Goal: Information Seeking & Learning: Learn about a topic

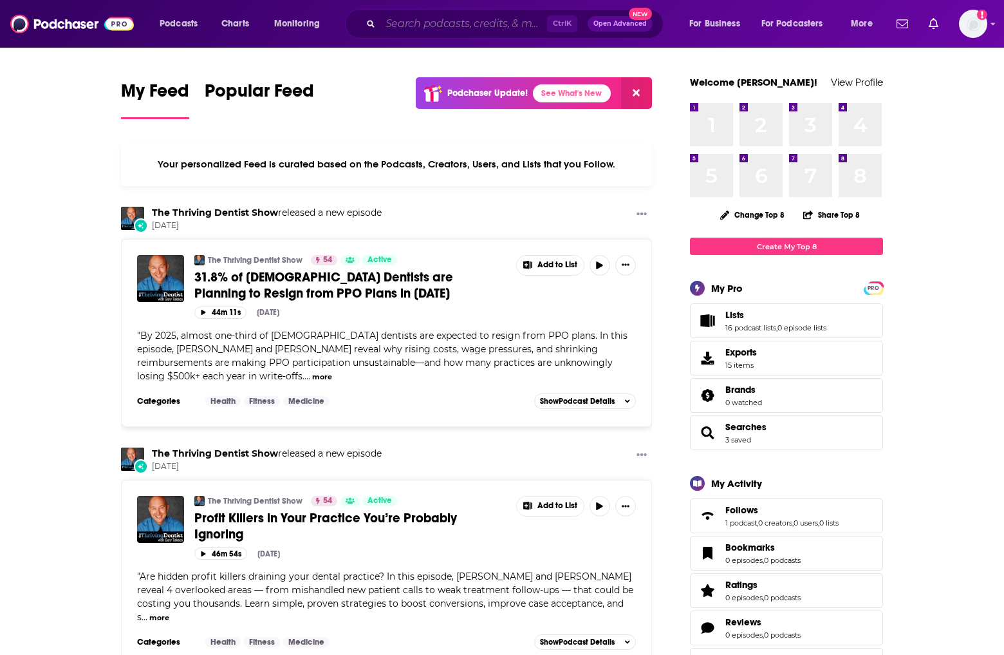
click at [396, 23] on input "Search podcasts, credits, & more..." at bounding box center [463, 24] width 167 height 21
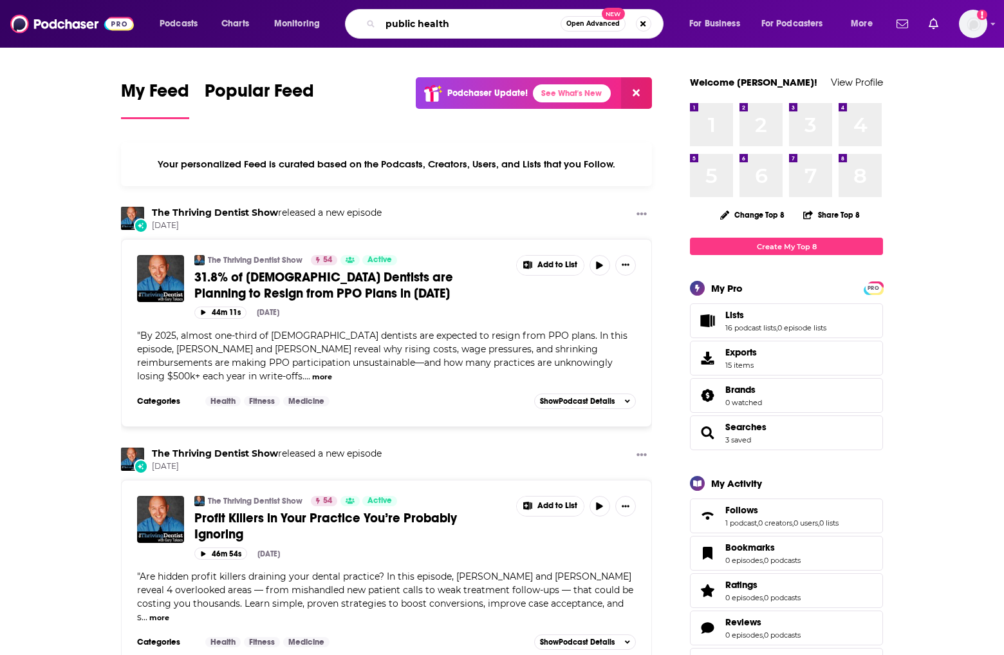
type input "public health"
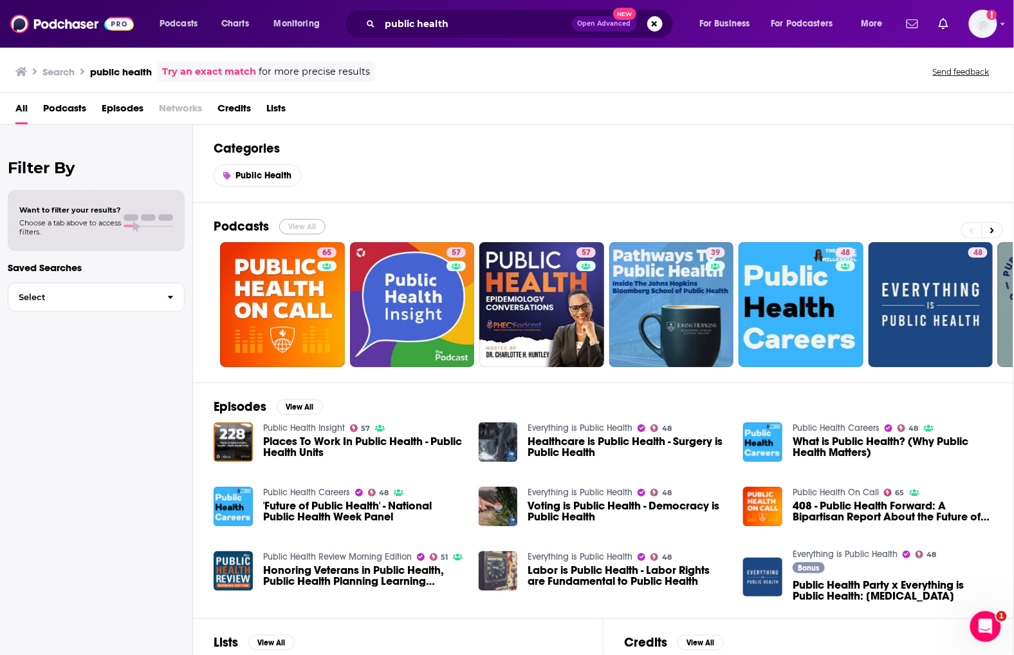
click at [311, 228] on button "View All" at bounding box center [302, 226] width 46 height 15
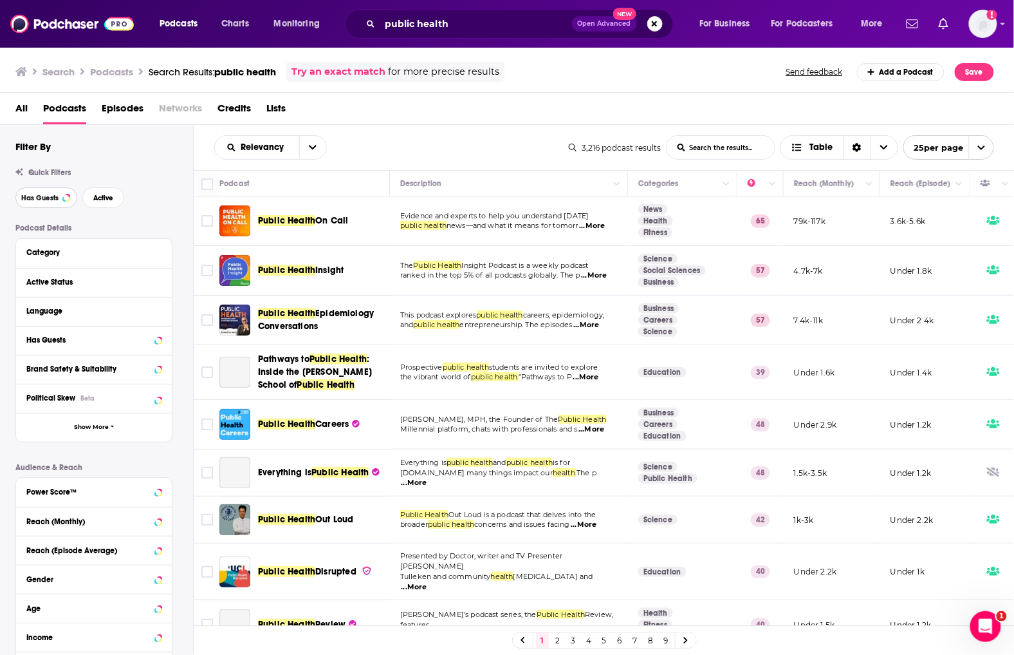
click at [53, 203] on button "Has Guests" at bounding box center [46, 197] width 62 height 21
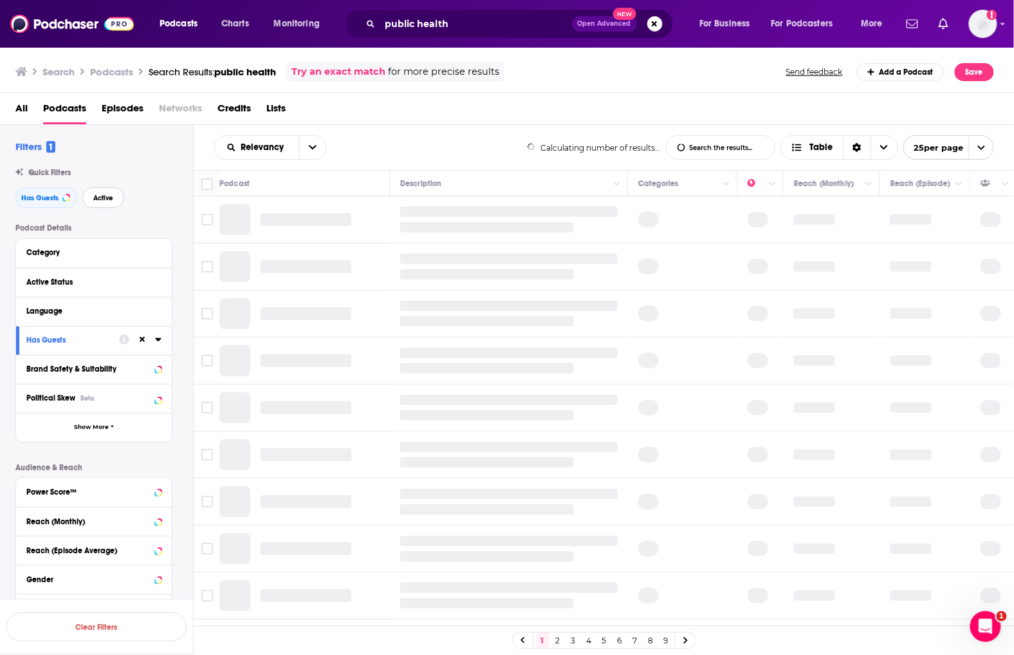
click at [100, 196] on span "Active" at bounding box center [103, 197] width 20 height 7
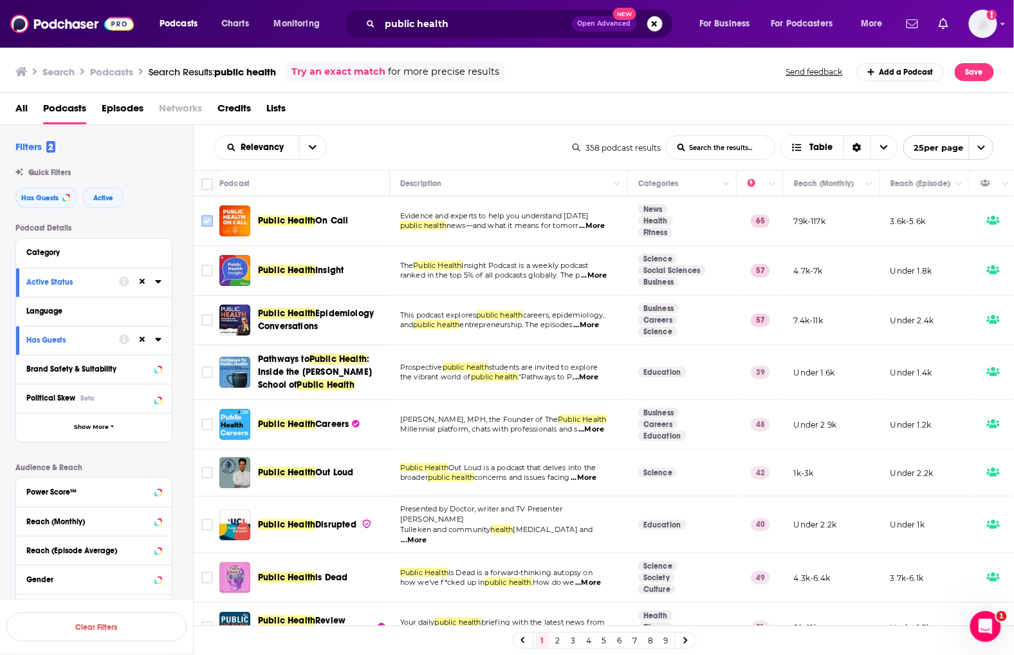
click at [207, 221] on input "Toggle select row" at bounding box center [207, 221] width 12 height 12
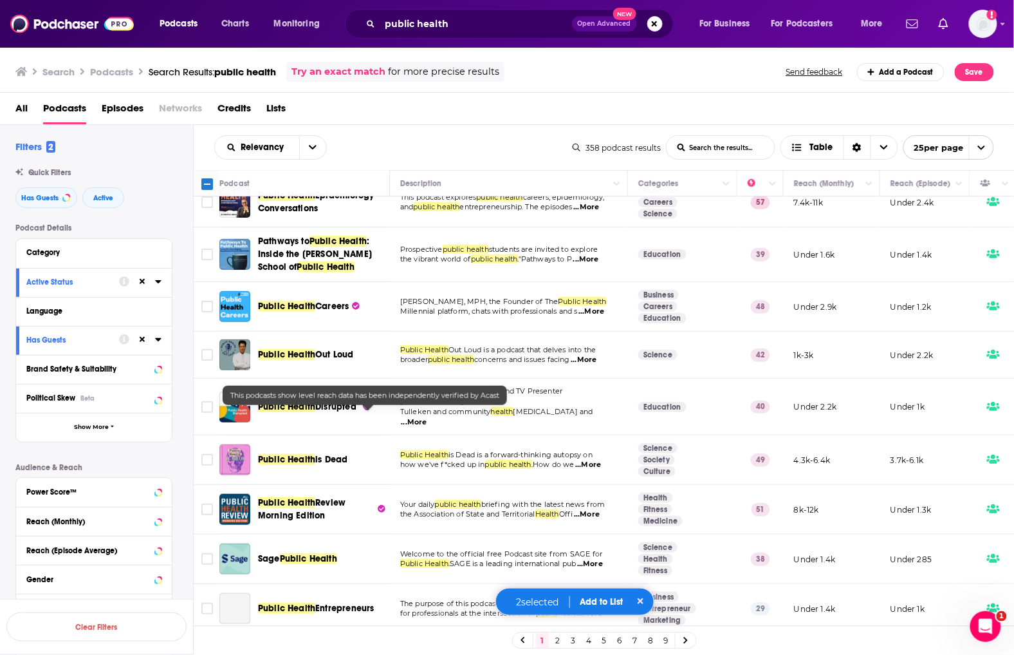
scroll to position [143, 0]
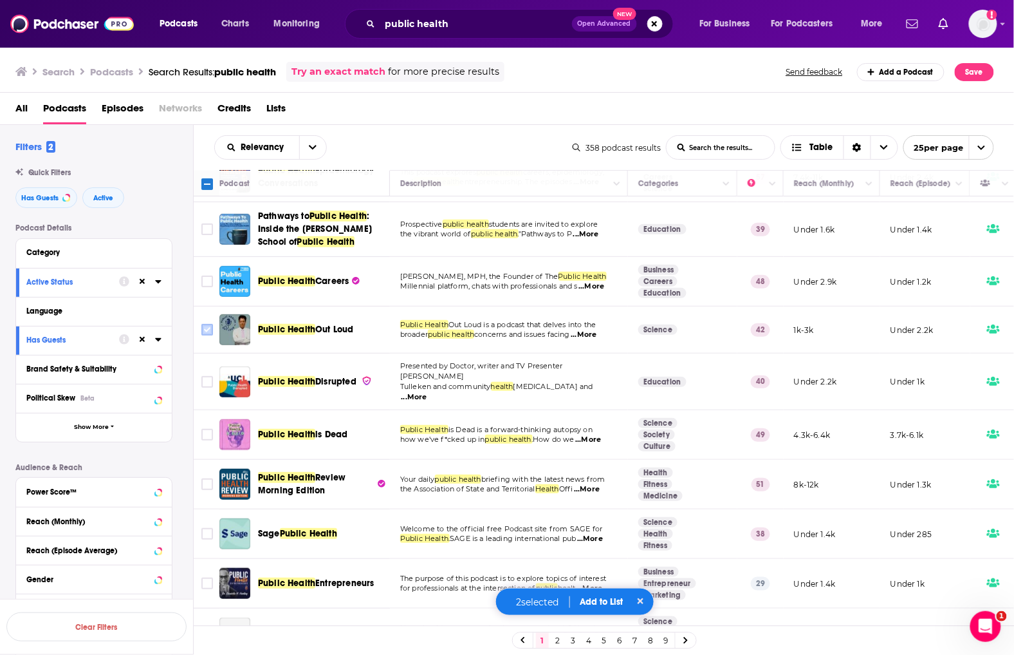
click at [209, 335] on icon "Toggle select row" at bounding box center [207, 329] width 15 height 15
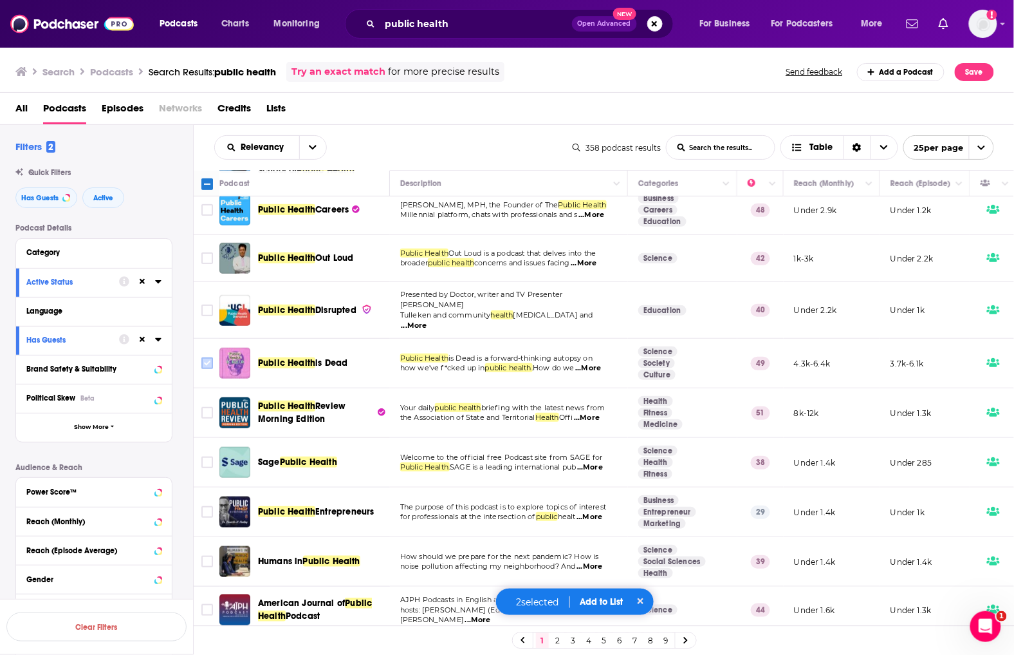
click at [203, 366] on input "Toggle select row" at bounding box center [207, 363] width 12 height 12
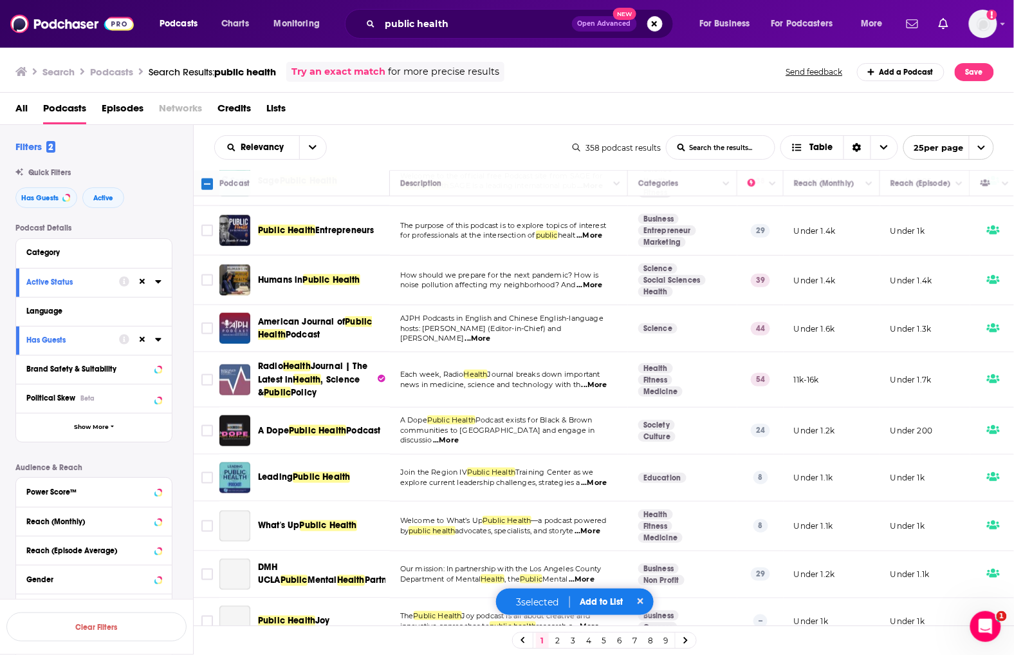
scroll to position [500, 0]
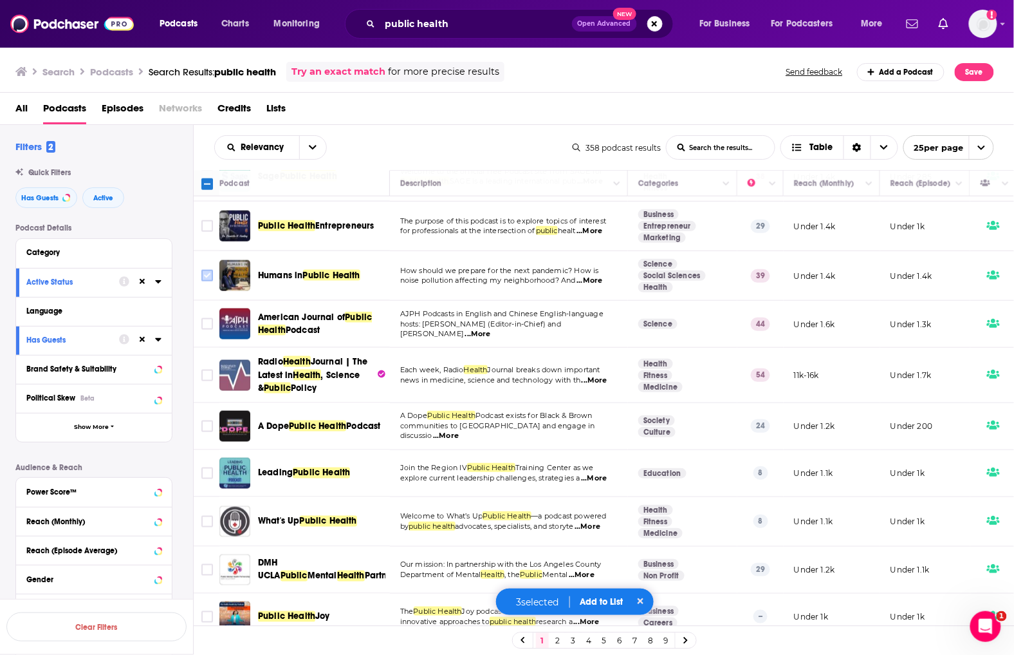
click at [206, 281] on input "Toggle select row" at bounding box center [207, 276] width 12 height 12
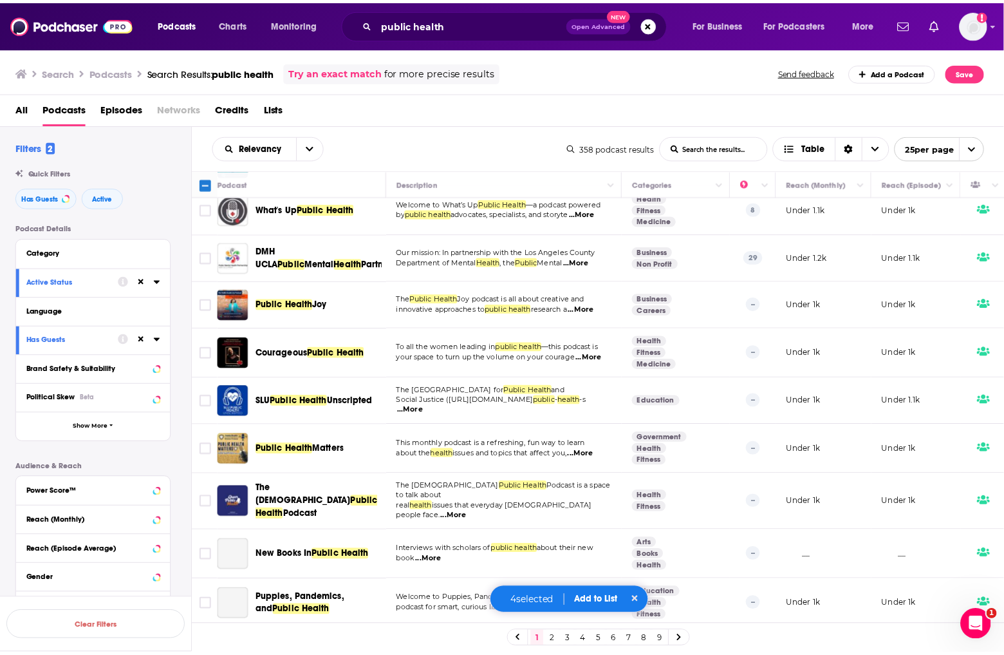
scroll to position [818, 0]
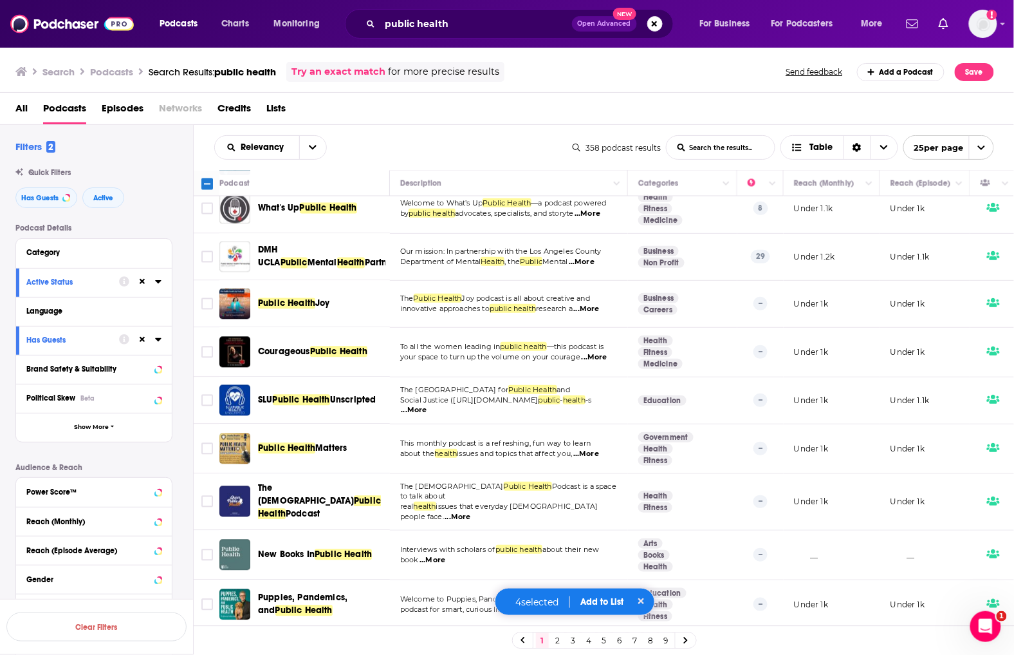
click at [600, 596] on button "Add to List" at bounding box center [602, 601] width 64 height 11
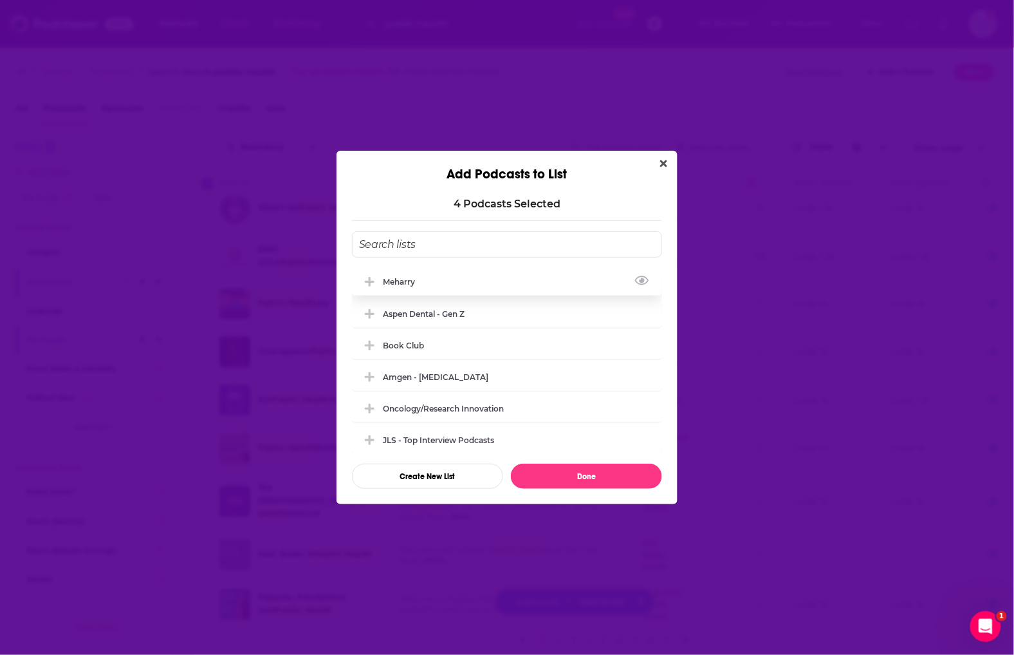
click at [460, 285] on div "Meharry" at bounding box center [507, 281] width 310 height 28
click at [555, 479] on button "Done" at bounding box center [586, 475] width 151 height 25
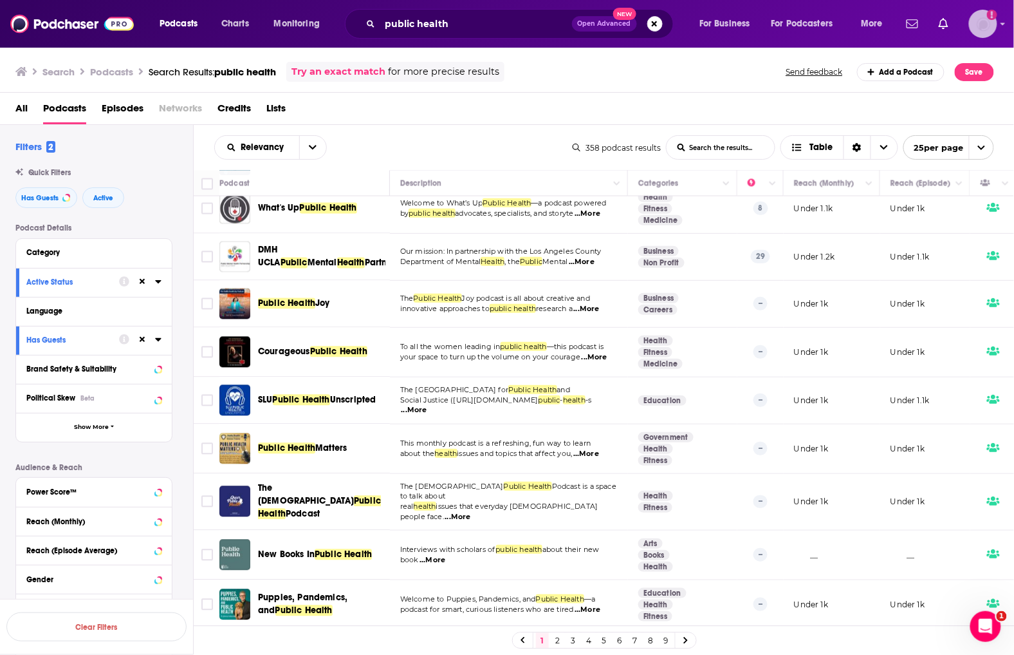
click at [974, 21] on img "Logged in as hoffmacv" at bounding box center [983, 24] width 28 height 28
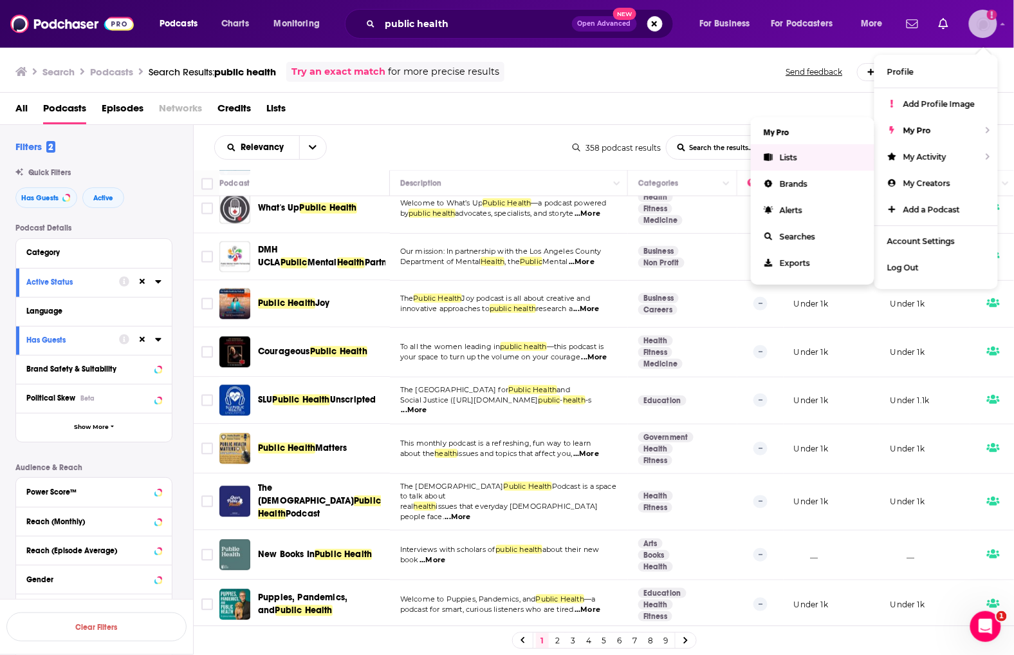
click at [837, 151] on link "Lists" at bounding box center [813, 157] width 124 height 26
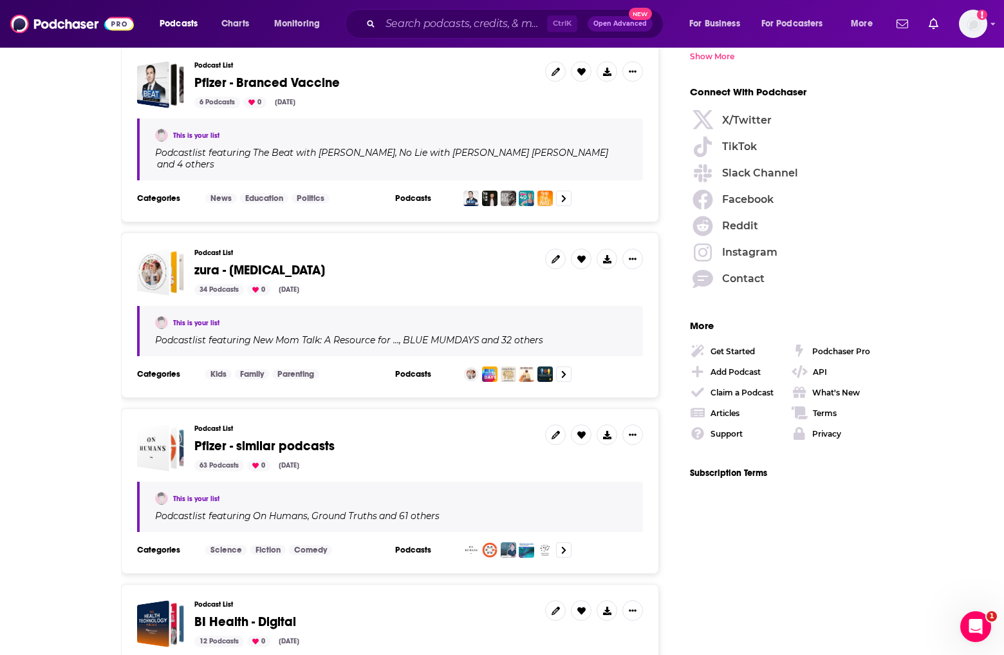
scroll to position [1859, 0]
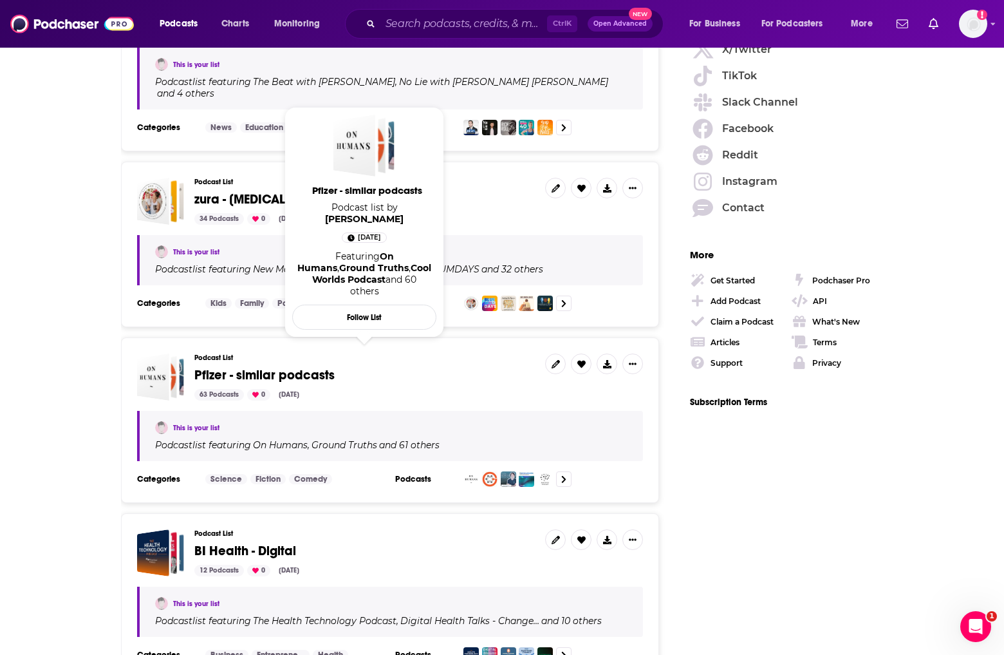
click at [268, 367] on span "Pfizer - similar podcasts" at bounding box center [264, 375] width 140 height 16
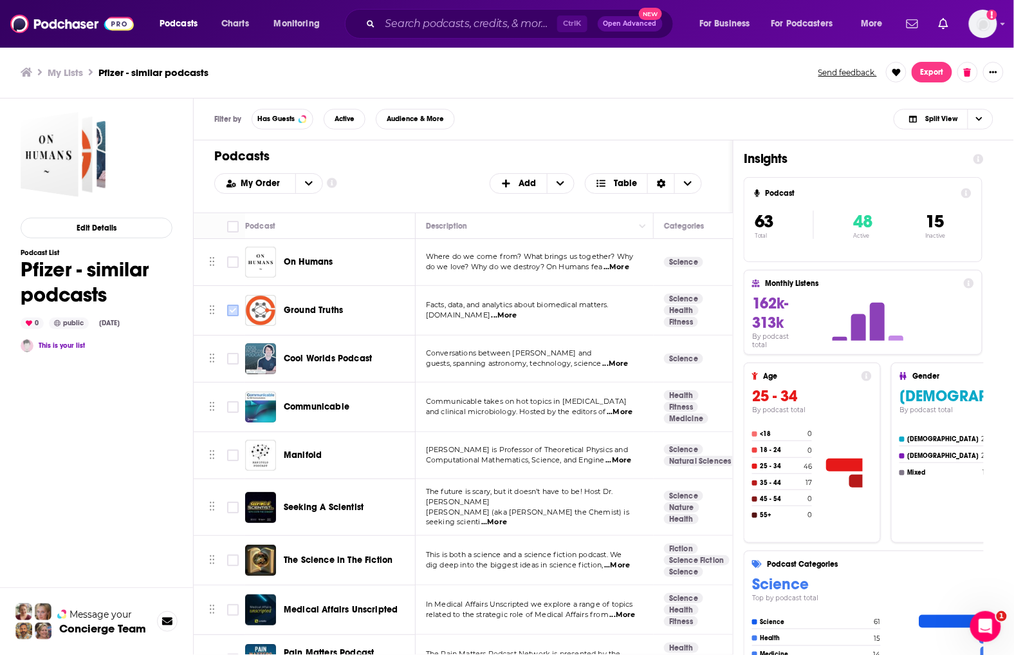
click at [233, 310] on input "Toggle select row" at bounding box center [233, 310] width 12 height 12
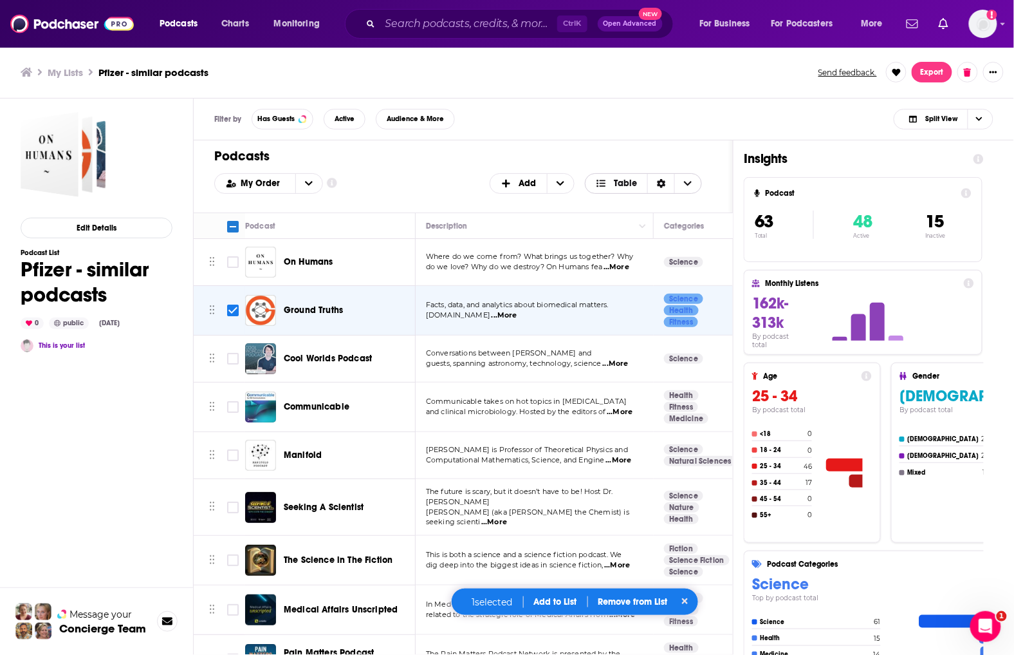
click at [689, 184] on icon "Choose View" at bounding box center [689, 183] width 8 height 5
click at [689, 184] on icon "Choose View" at bounding box center [688, 183] width 8 height 9
click at [537, 189] on span "Add" at bounding box center [518, 183] width 57 height 22
click at [550, 204] on span "Add Podcasts" at bounding box center [533, 204] width 66 height 7
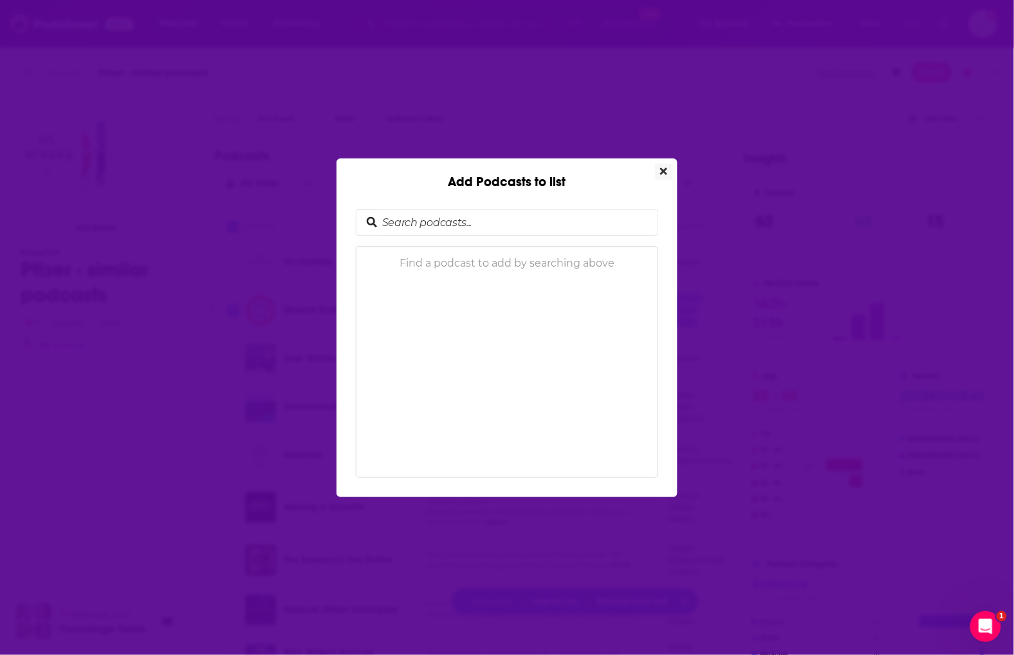
click at [665, 164] on button "Close" at bounding box center [663, 171] width 17 height 16
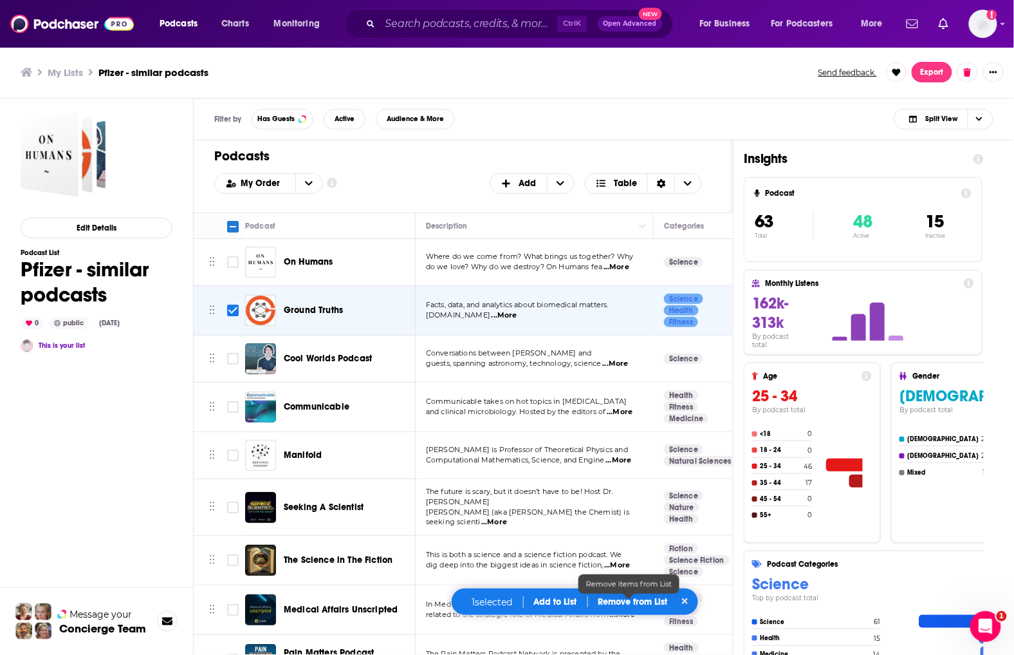
click at [567, 593] on div "1 selected Add to List Remove from List" at bounding box center [575, 602] width 248 height 28
click at [555, 602] on button "Add to List" at bounding box center [556, 601] width 64 height 11
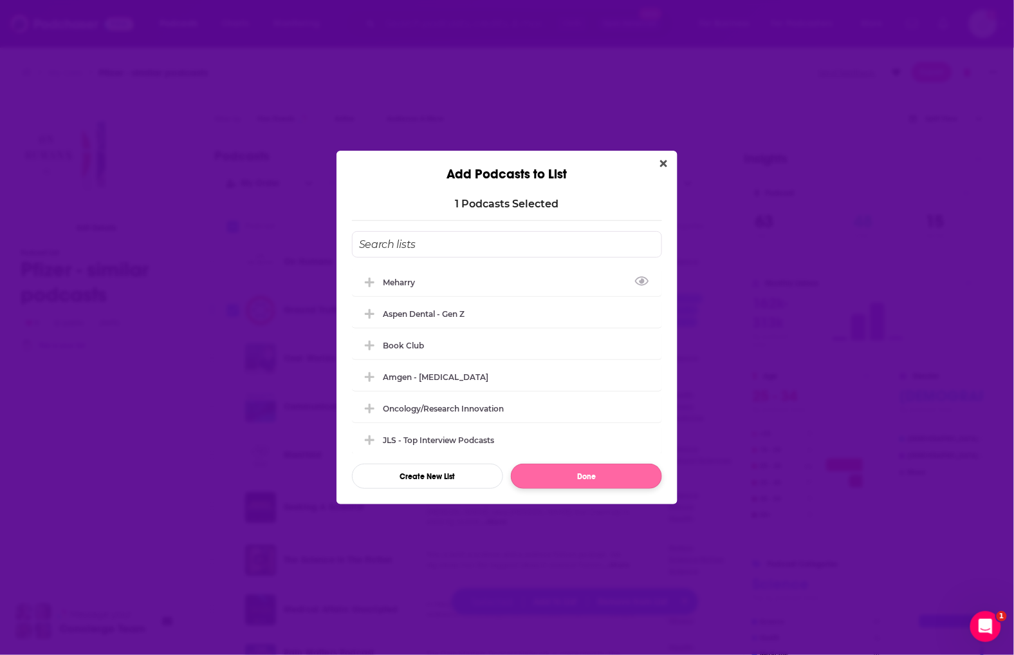
drag, startPoint x: 502, startPoint y: 284, endPoint x: 575, endPoint y: 481, distance: 209.9
click at [503, 284] on div "Meharry" at bounding box center [507, 282] width 310 height 28
click at [577, 472] on button "Done" at bounding box center [586, 475] width 151 height 25
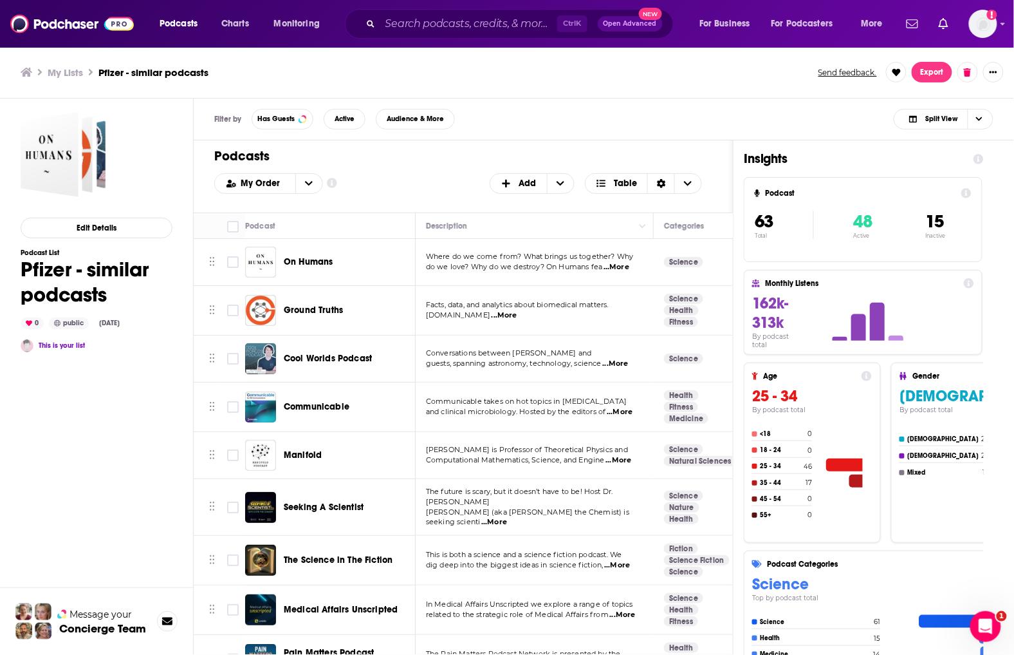
checkbox input "false"
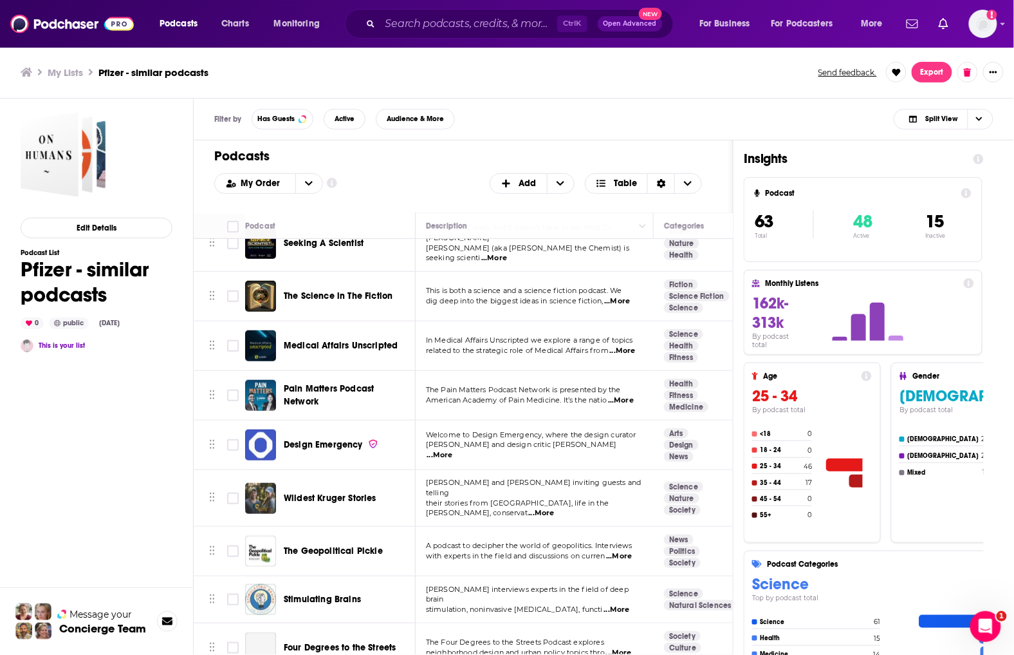
scroll to position [286, 0]
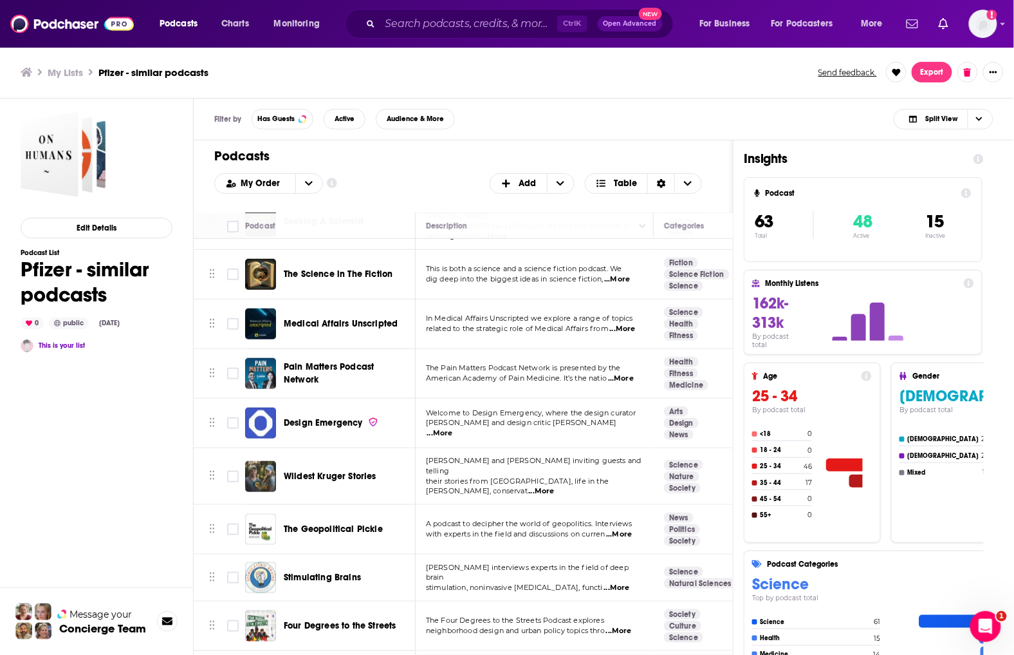
click at [453, 428] on span "...More" at bounding box center [440, 433] width 26 height 10
click at [581, 528] on td "A podcast to decipher the world of geopolitics. Interviews with experts in the …" at bounding box center [535, 530] width 238 height 50
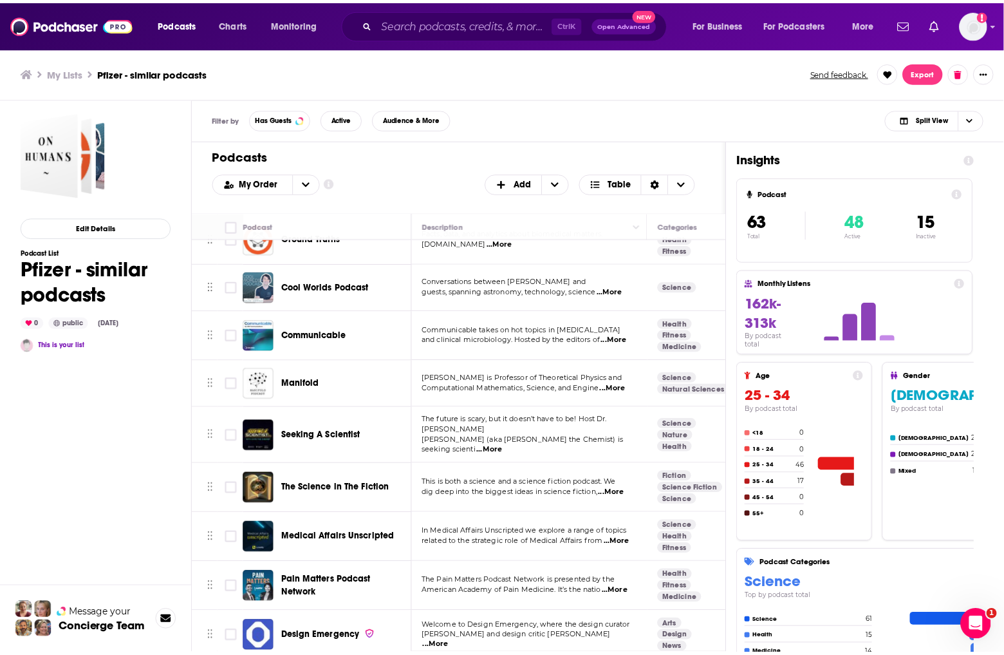
scroll to position [0, 0]
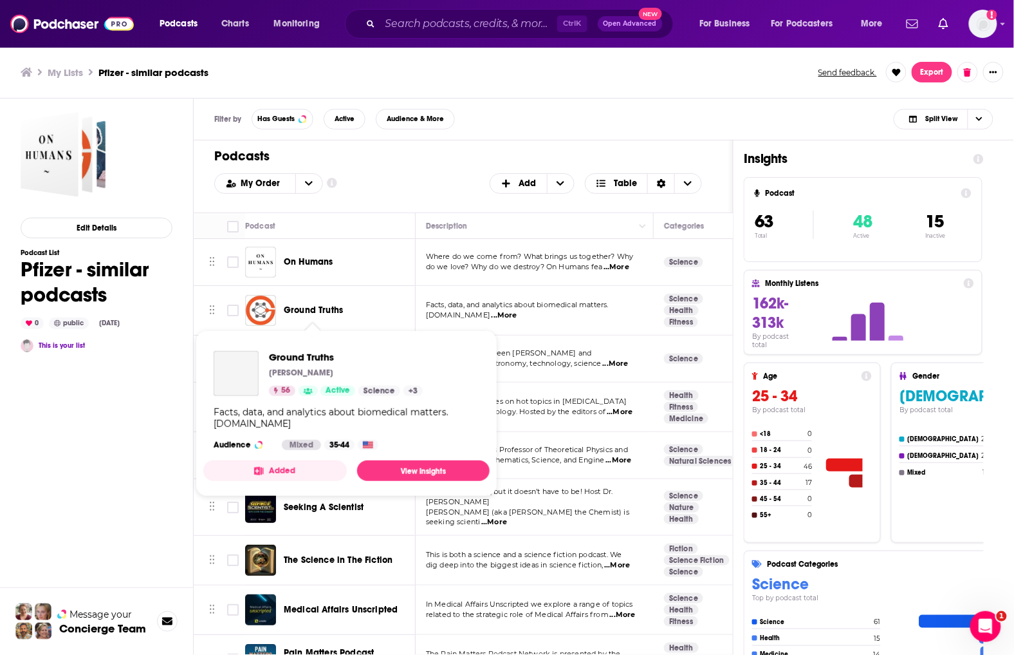
click at [309, 304] on span "Ground Truths" at bounding box center [313, 310] width 59 height 13
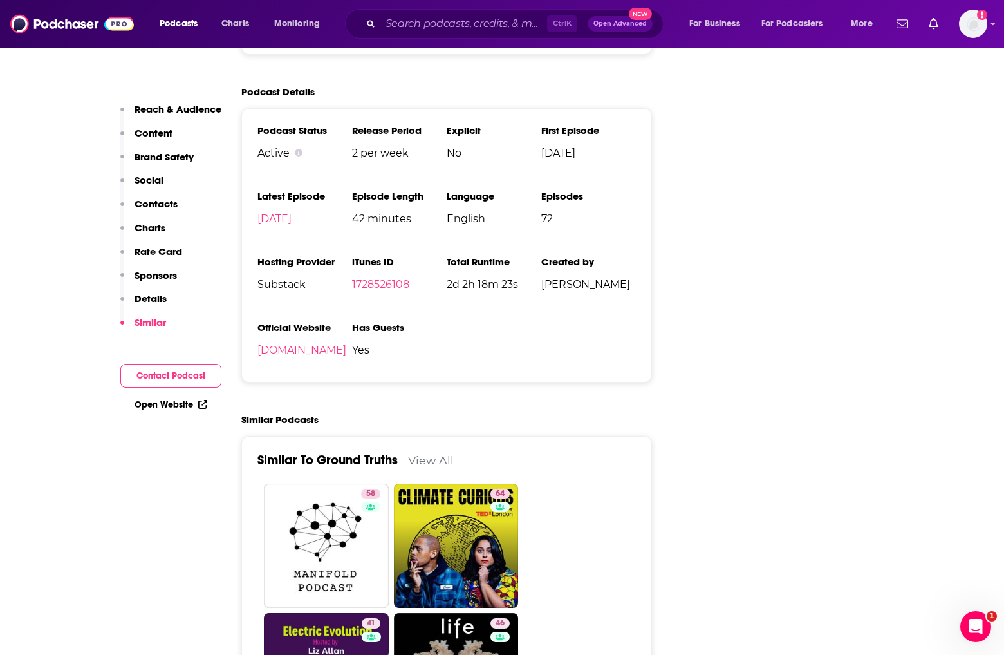
scroll to position [2217, 0]
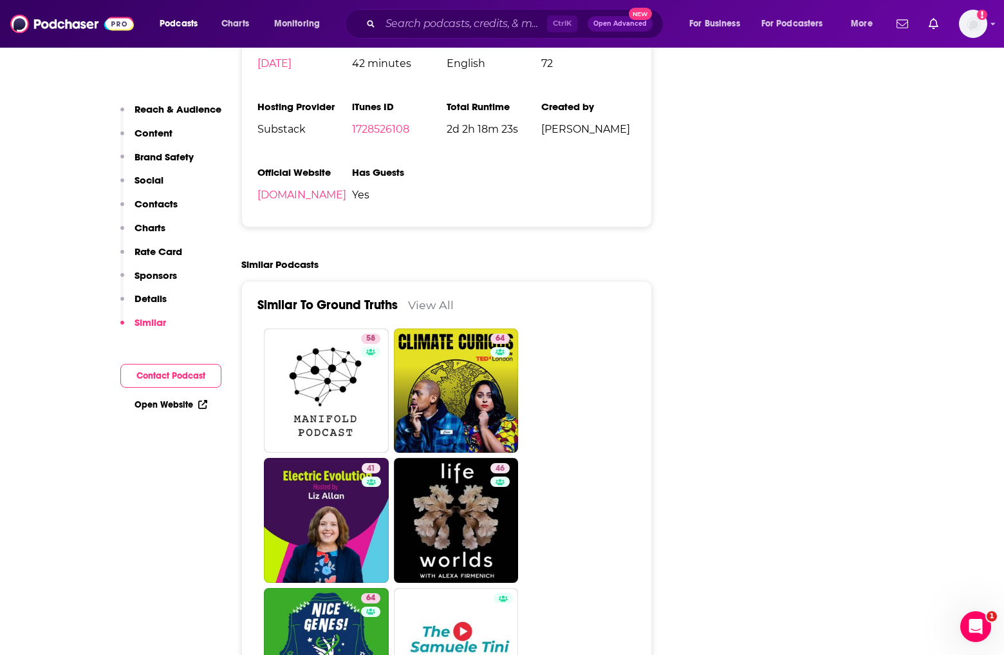
drag, startPoint x: 94, startPoint y: 473, endPoint x: 175, endPoint y: 462, distance: 81.8
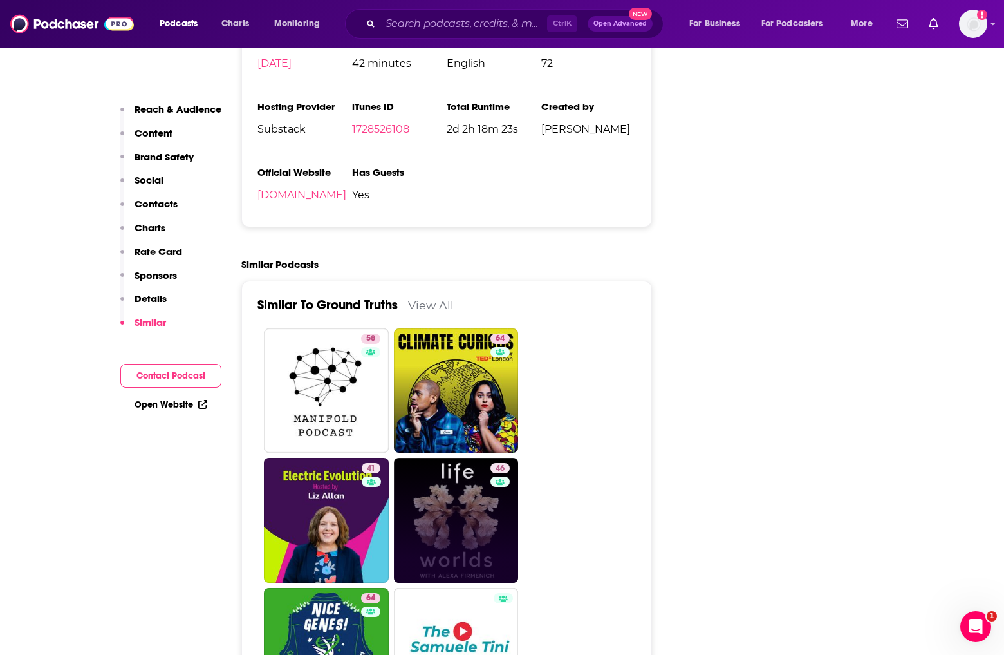
drag, startPoint x: 209, startPoint y: 573, endPoint x: 423, endPoint y: 514, distance: 222.3
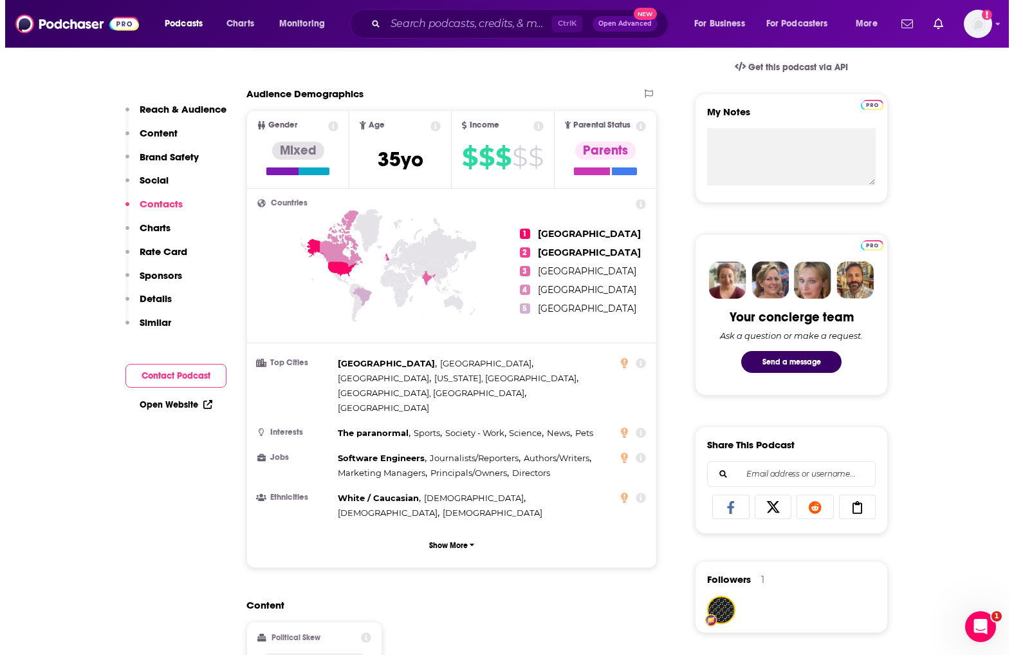
scroll to position [0, 0]
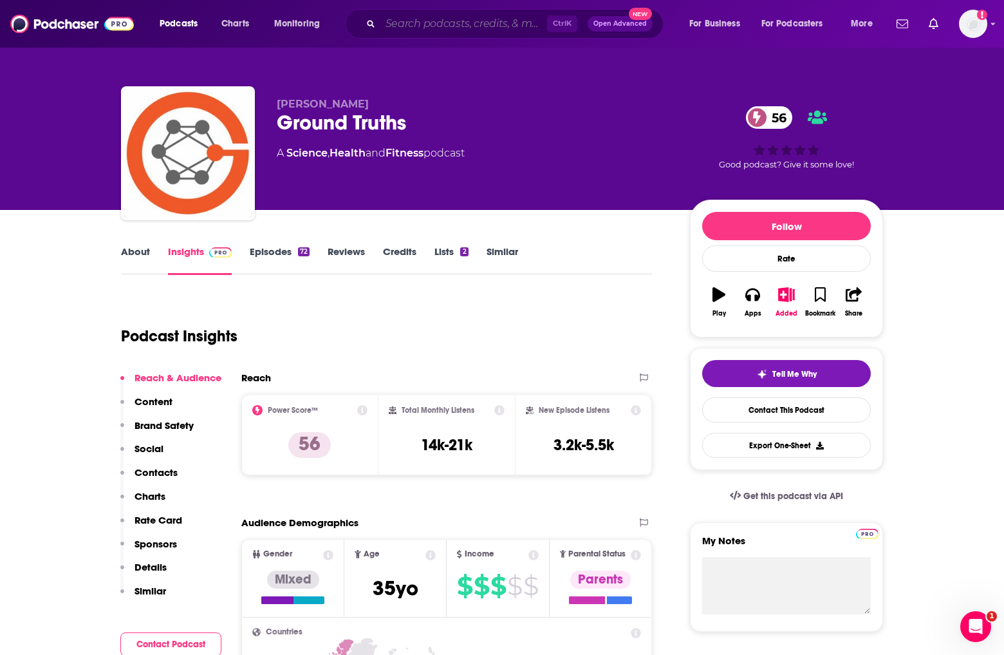
click at [485, 23] on input "Search podcasts, credits, & more..." at bounding box center [463, 24] width 167 height 21
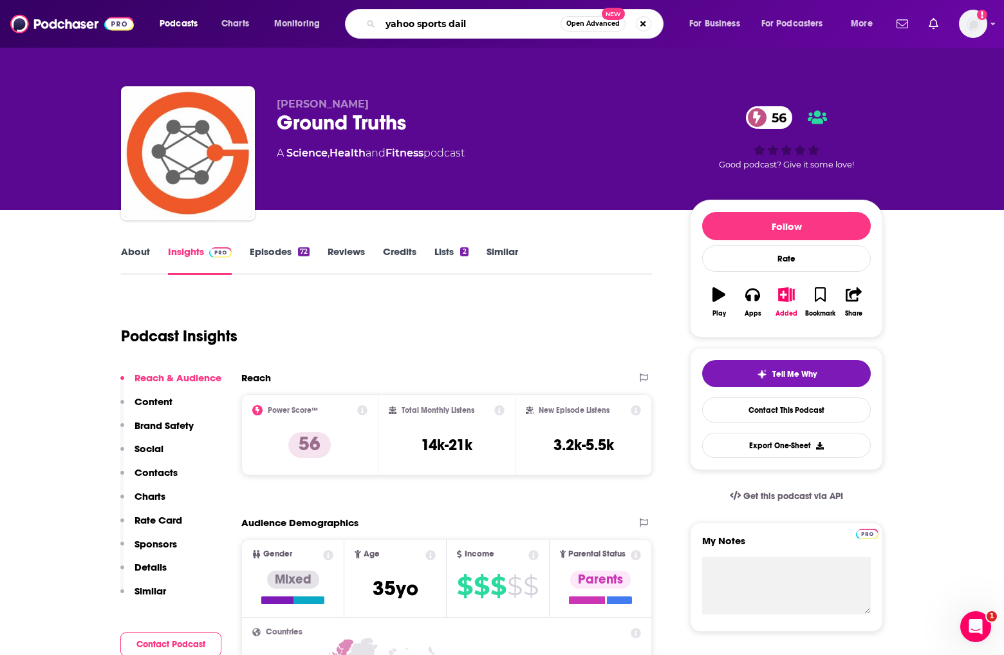
type input "yahoo sports daily"
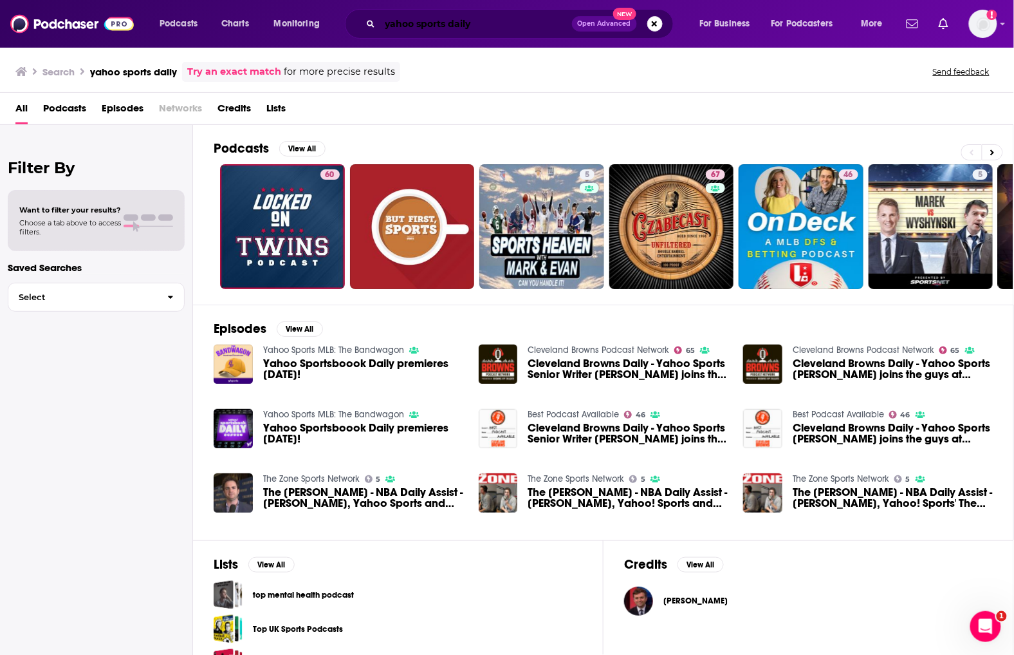
click at [487, 19] on input "yahoo sports daily" at bounding box center [476, 24] width 192 height 21
